Goal: Task Accomplishment & Management: Use online tool/utility

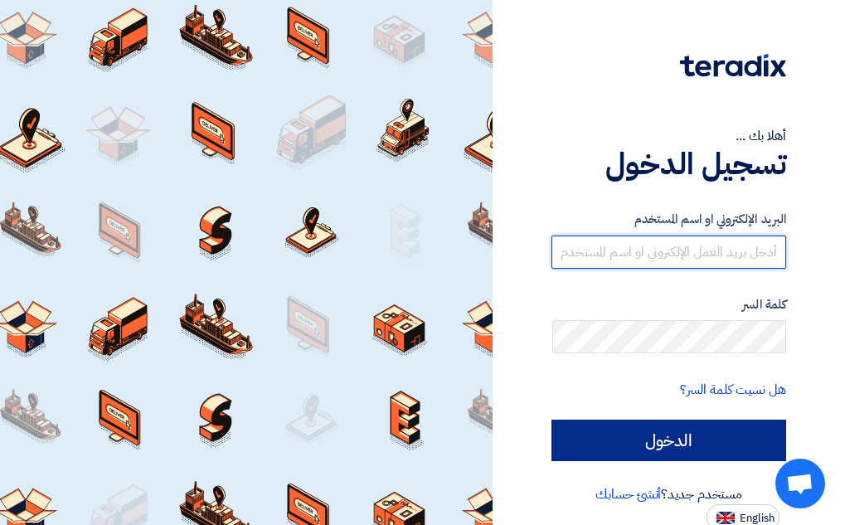
type input "[PERSON_NAME][EMAIL_ADDRESS][DOMAIN_NAME]"
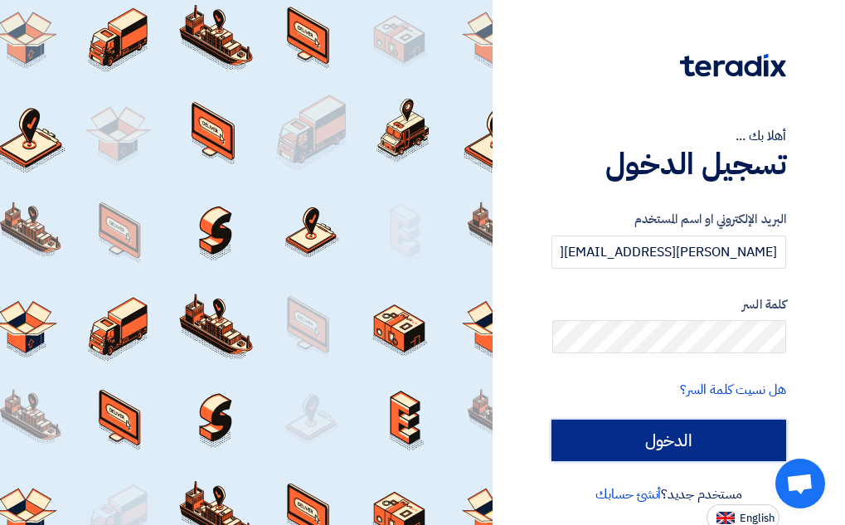
click at [682, 434] on input "الدخول" at bounding box center [668, 440] width 235 height 41
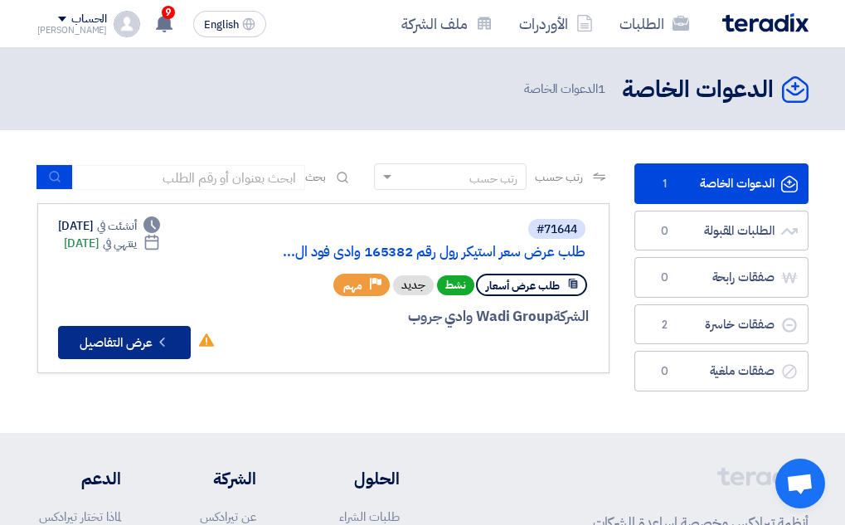
click at [143, 338] on button "Check details عرض التفاصيل" at bounding box center [124, 342] width 133 height 33
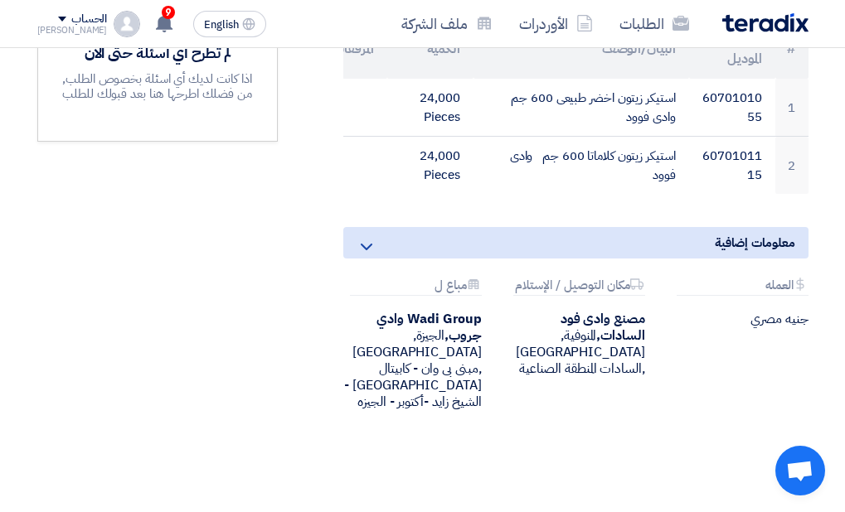
scroll to position [497, 0]
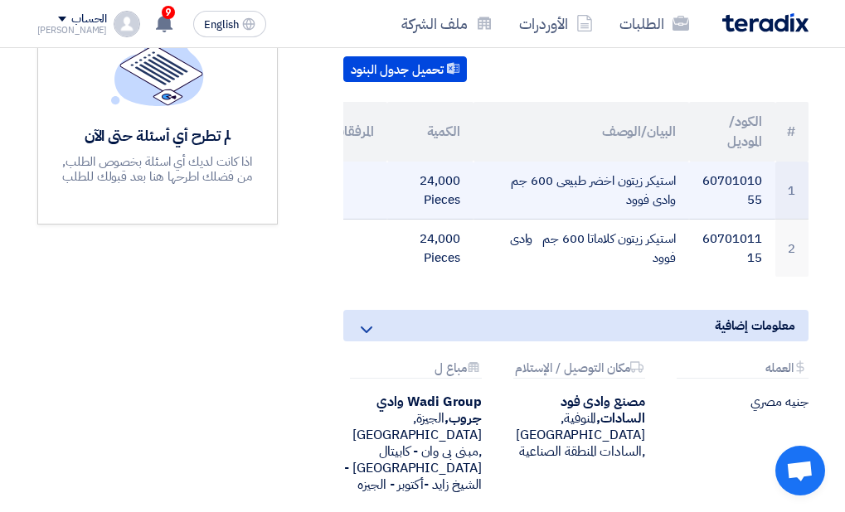
drag, startPoint x: 750, startPoint y: 206, endPoint x: 702, endPoint y: 177, distance: 55.5
click at [702, 177] on td "6070101055" at bounding box center [732, 191] width 86 height 58
click at [711, 205] on td "6070101055" at bounding box center [732, 191] width 86 height 58
drag, startPoint x: 721, startPoint y: 201, endPoint x: 700, endPoint y: 188, distance: 24.6
click at [700, 188] on td "6070101055" at bounding box center [732, 191] width 86 height 58
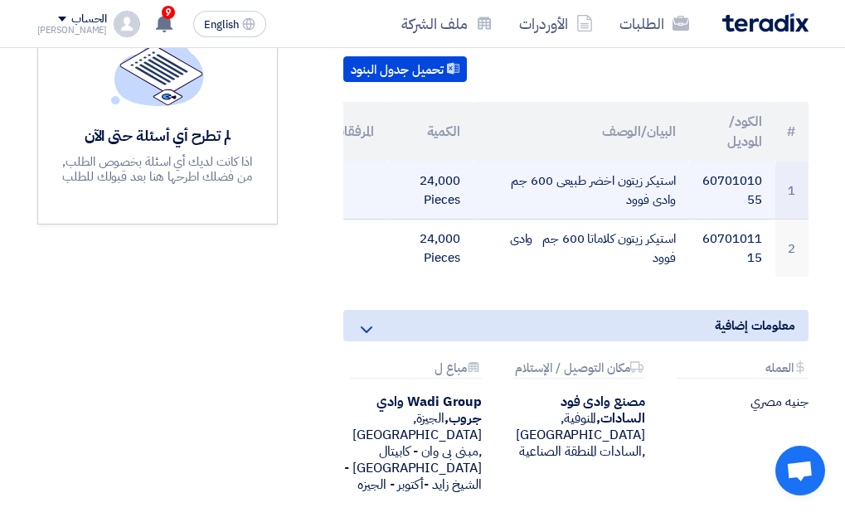
click at [697, 183] on td "6070101055" at bounding box center [732, 191] width 86 height 58
drag, startPoint x: 697, startPoint y: 183, endPoint x: 720, endPoint y: 186, distance: 22.5
click at [720, 186] on td "6070101055" at bounding box center [732, 191] width 86 height 58
click at [727, 198] on td "6070101055" at bounding box center [732, 191] width 86 height 58
click at [701, 182] on td "6070101055" at bounding box center [732, 191] width 86 height 58
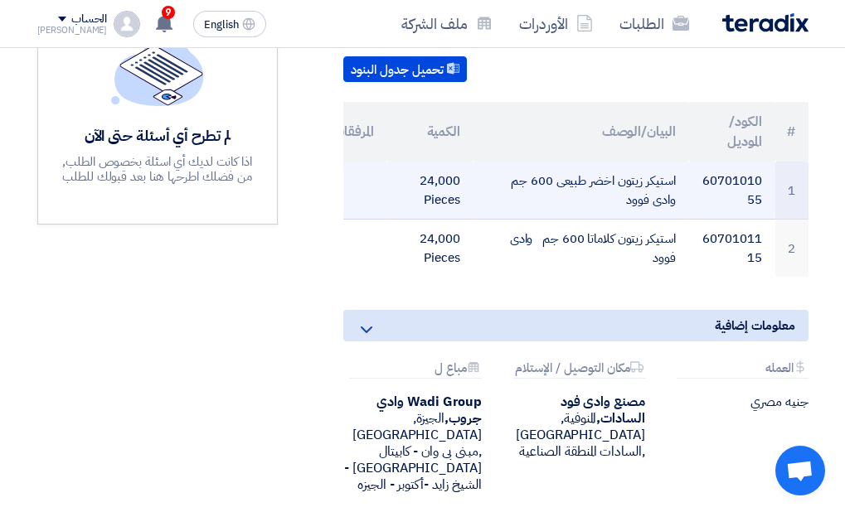
click at [719, 197] on td "6070101055" at bounding box center [732, 191] width 86 height 58
drag, startPoint x: 759, startPoint y: 208, endPoint x: 703, endPoint y: 179, distance: 62.7
click at [703, 179] on td "6070101055" at bounding box center [732, 191] width 86 height 58
click at [702, 192] on td "6070101055" at bounding box center [732, 191] width 86 height 58
click at [689, 182] on td "6070101055" at bounding box center [732, 191] width 86 height 58
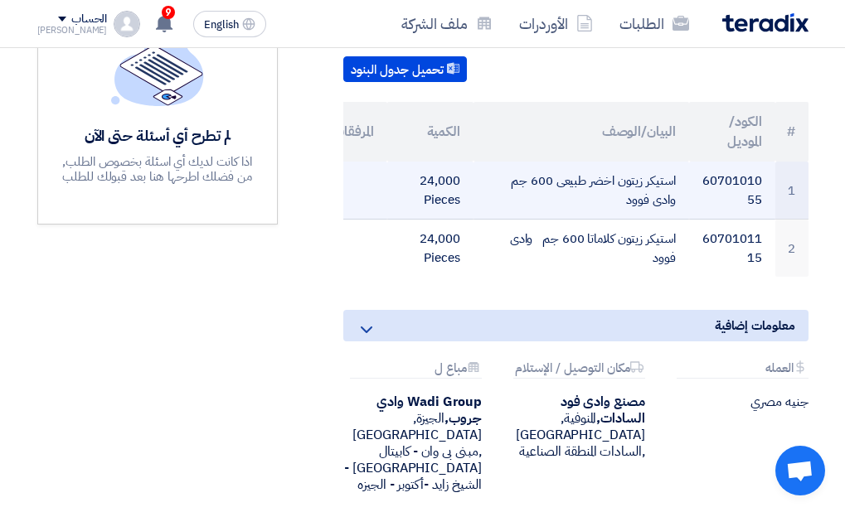
drag, startPoint x: 754, startPoint y: 208, endPoint x: 726, endPoint y: 193, distance: 31.2
click at [704, 184] on td "6070101055" at bounding box center [732, 191] width 86 height 58
click at [737, 198] on td "6070101055" at bounding box center [732, 191] width 86 height 58
drag, startPoint x: 732, startPoint y: 173, endPoint x: 741, endPoint y: 196, distance: 24.2
click at [741, 196] on td "6070101055" at bounding box center [732, 191] width 86 height 58
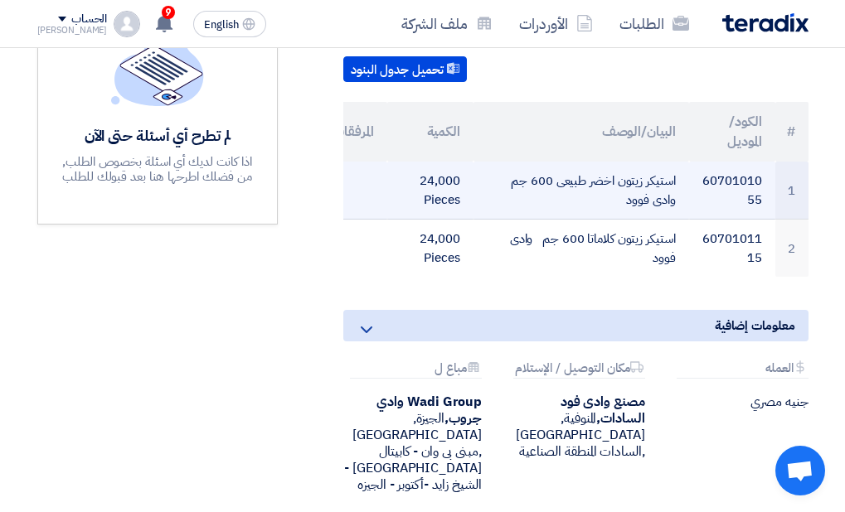
click at [739, 199] on td "6070101055" at bounding box center [732, 191] width 86 height 58
click at [726, 166] on td "6070101055" at bounding box center [732, 191] width 86 height 58
drag, startPoint x: 696, startPoint y: 176, endPoint x: 714, endPoint y: 216, distance: 43.4
click at [716, 180] on td "6070101055" at bounding box center [732, 191] width 86 height 58
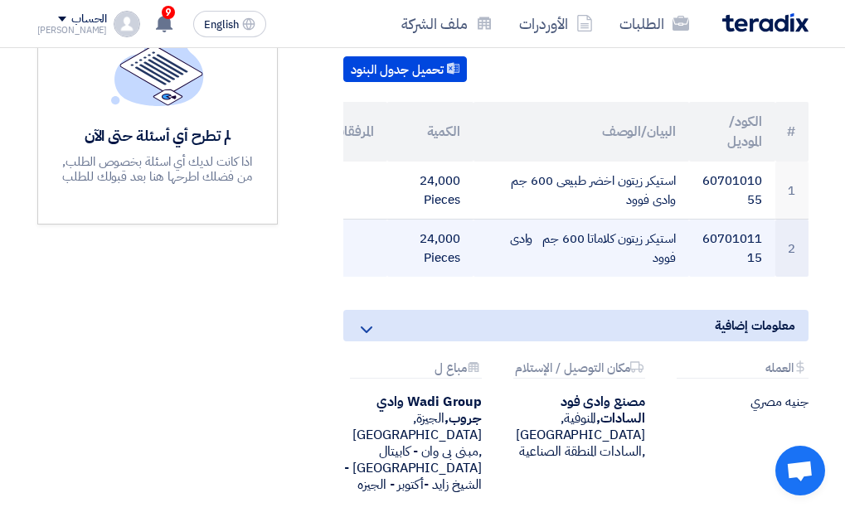
click at [740, 256] on td "6070101115" at bounding box center [732, 249] width 86 height 58
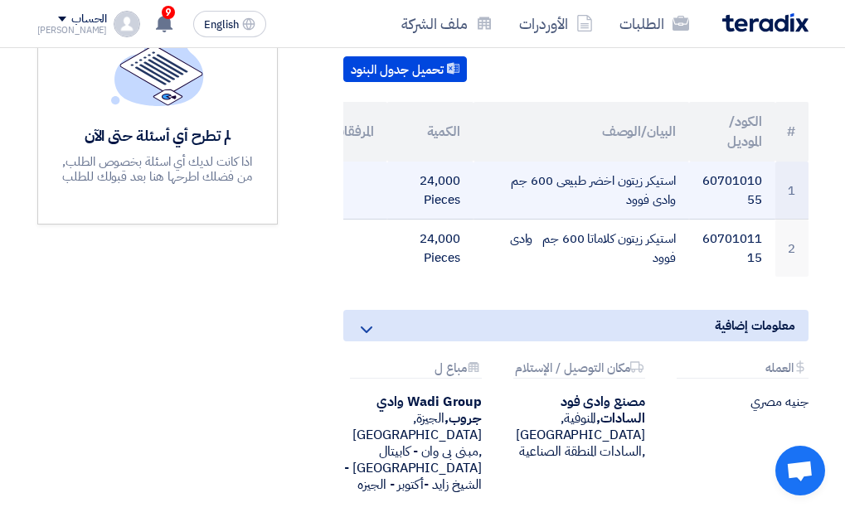
drag, startPoint x: 766, startPoint y: 181, endPoint x: 698, endPoint y: 182, distance: 68.0
click at [698, 182] on td "6070101055" at bounding box center [732, 191] width 86 height 58
drag, startPoint x: 730, startPoint y: 212, endPoint x: 704, endPoint y: 190, distance: 34.1
click at [704, 190] on td "6070101055" at bounding box center [732, 191] width 86 height 58
click at [725, 221] on td "6070101115" at bounding box center [732, 249] width 86 height 58
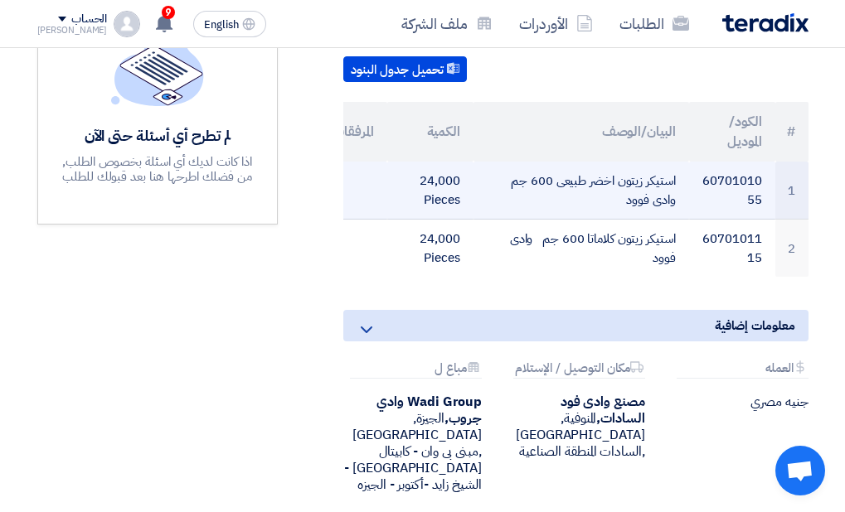
drag, startPoint x: 717, startPoint y: 172, endPoint x: 738, endPoint y: 211, distance: 44.9
click at [738, 211] on td "6070101055" at bounding box center [732, 191] width 86 height 58
click at [720, 199] on td "6070101055" at bounding box center [732, 191] width 86 height 58
click at [701, 180] on td "6070101055" at bounding box center [732, 191] width 86 height 58
drag, startPoint x: 696, startPoint y: 180, endPoint x: 741, endPoint y: 187, distance: 45.3
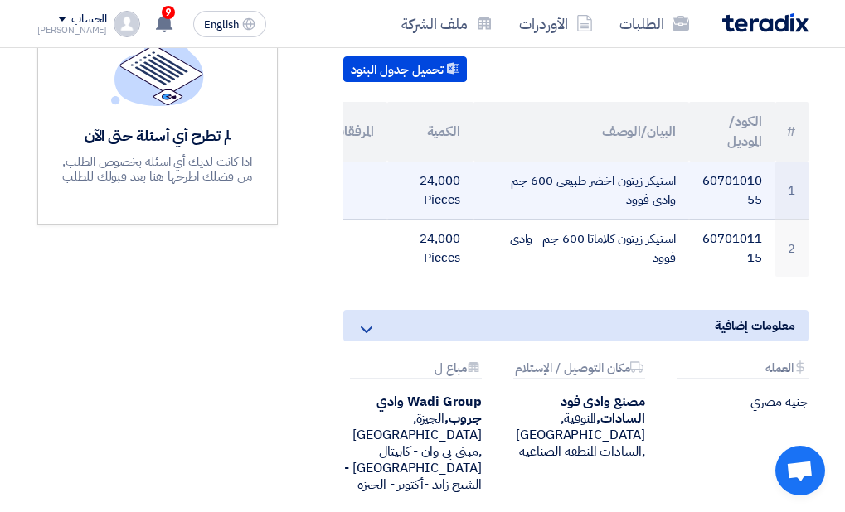
click at [741, 187] on td "6070101055" at bounding box center [732, 191] width 86 height 58
click at [723, 197] on td "6070101055" at bounding box center [732, 191] width 86 height 58
drag, startPoint x: 759, startPoint y: 179, endPoint x: 696, endPoint y: 196, distance: 65.2
click at [696, 196] on td "6070101055" at bounding box center [732, 191] width 86 height 58
copy td "6070101055"
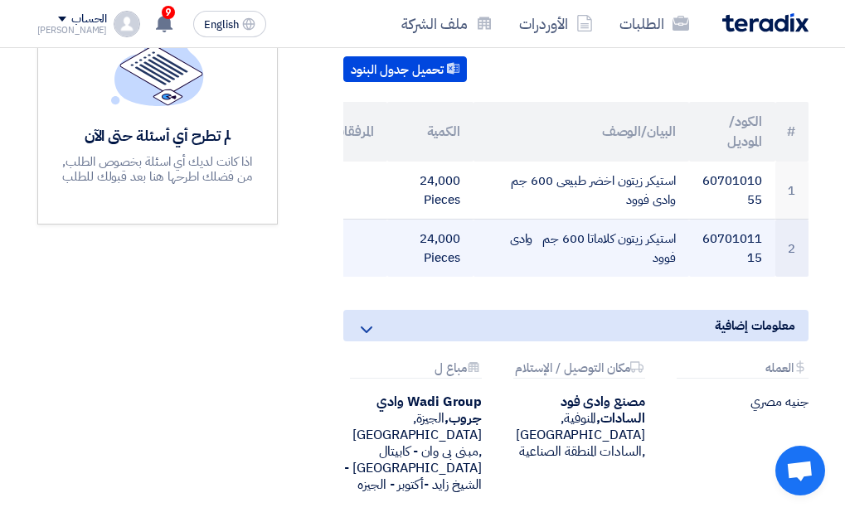
click at [716, 264] on td "6070101115" at bounding box center [732, 249] width 86 height 58
drag, startPoint x: 748, startPoint y: 264, endPoint x: 700, endPoint y: 239, distance: 54.1
click at [700, 239] on td "6070101115" at bounding box center [732, 249] width 86 height 58
click at [713, 250] on td "6070101115" at bounding box center [732, 249] width 86 height 58
drag, startPoint x: 759, startPoint y: 237, endPoint x: 689, endPoint y: 264, distance: 75.3
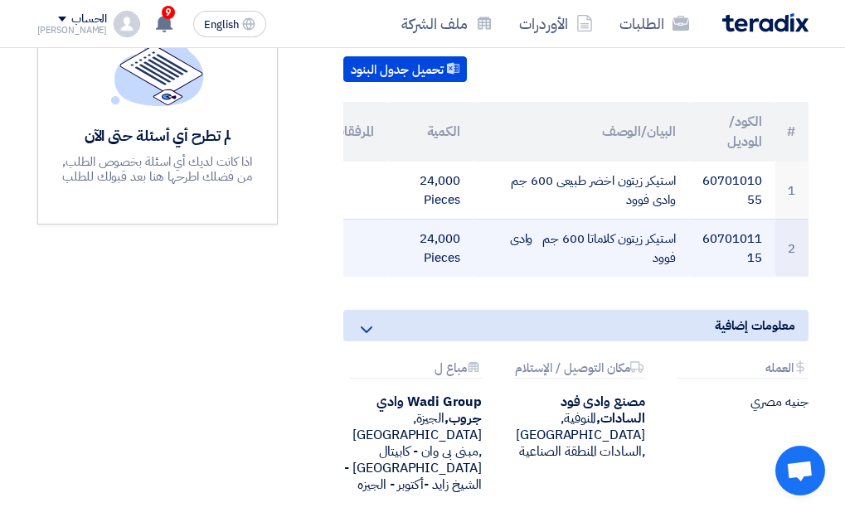
click at [689, 264] on td "6070101115" at bounding box center [732, 249] width 86 height 58
copy td "6070101115"
